Goal: Navigation & Orientation: Find specific page/section

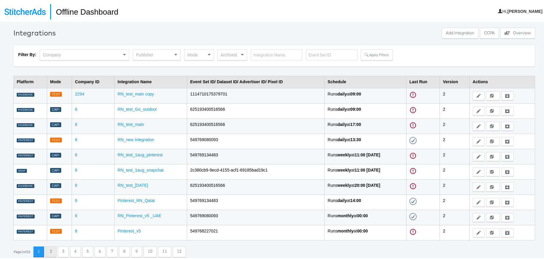
click at [59, 250] on div "Page 1 of 12 1 2 3 4 5 6 7 8 9 10 11 12" at bounding box center [273, 250] width 521 height 11
click at [56, 250] on button "2" at bounding box center [51, 250] width 11 height 11
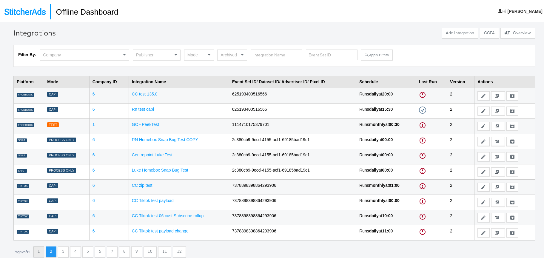
click at [43, 250] on button "1" at bounding box center [38, 250] width 11 height 11
